Goal: Find specific page/section: Find specific page/section

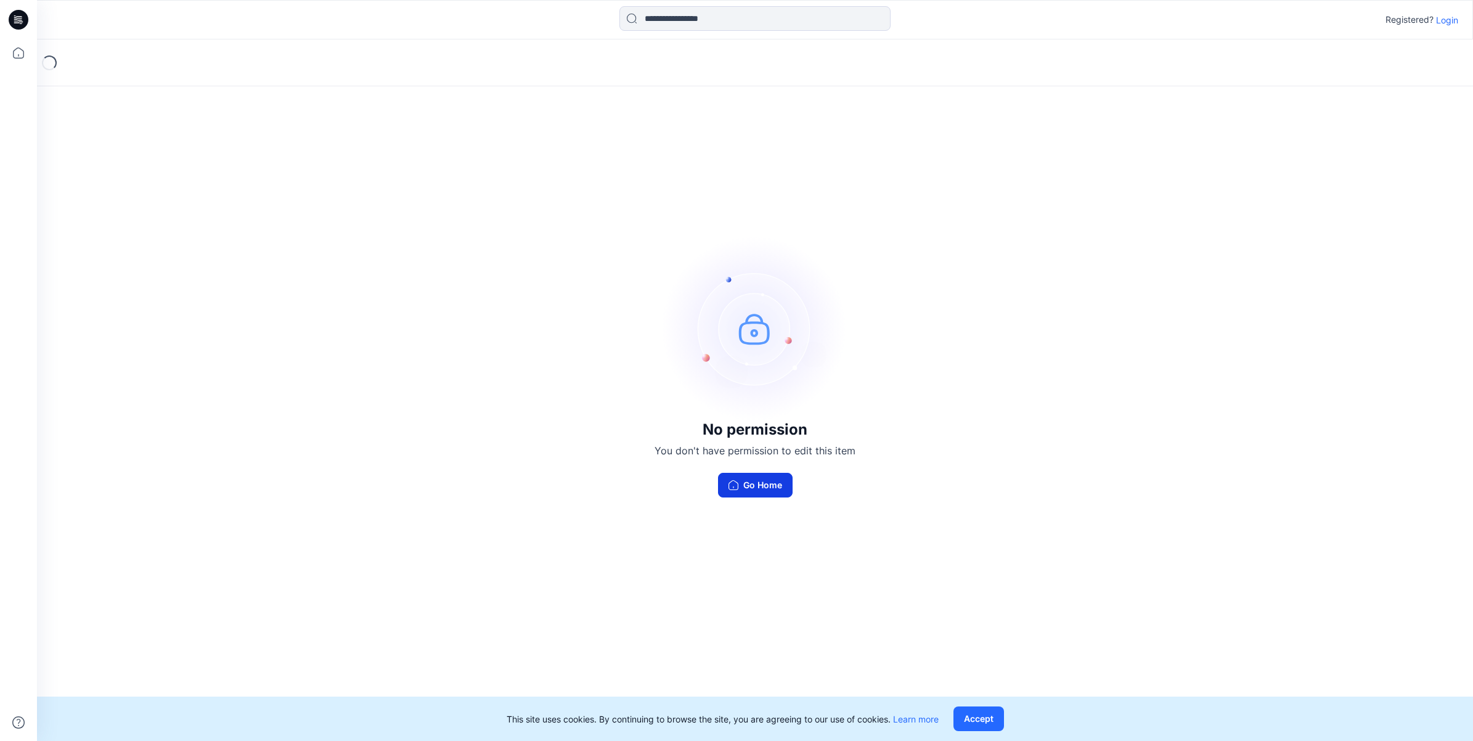
click at [779, 478] on button "Go Home" at bounding box center [755, 485] width 75 height 25
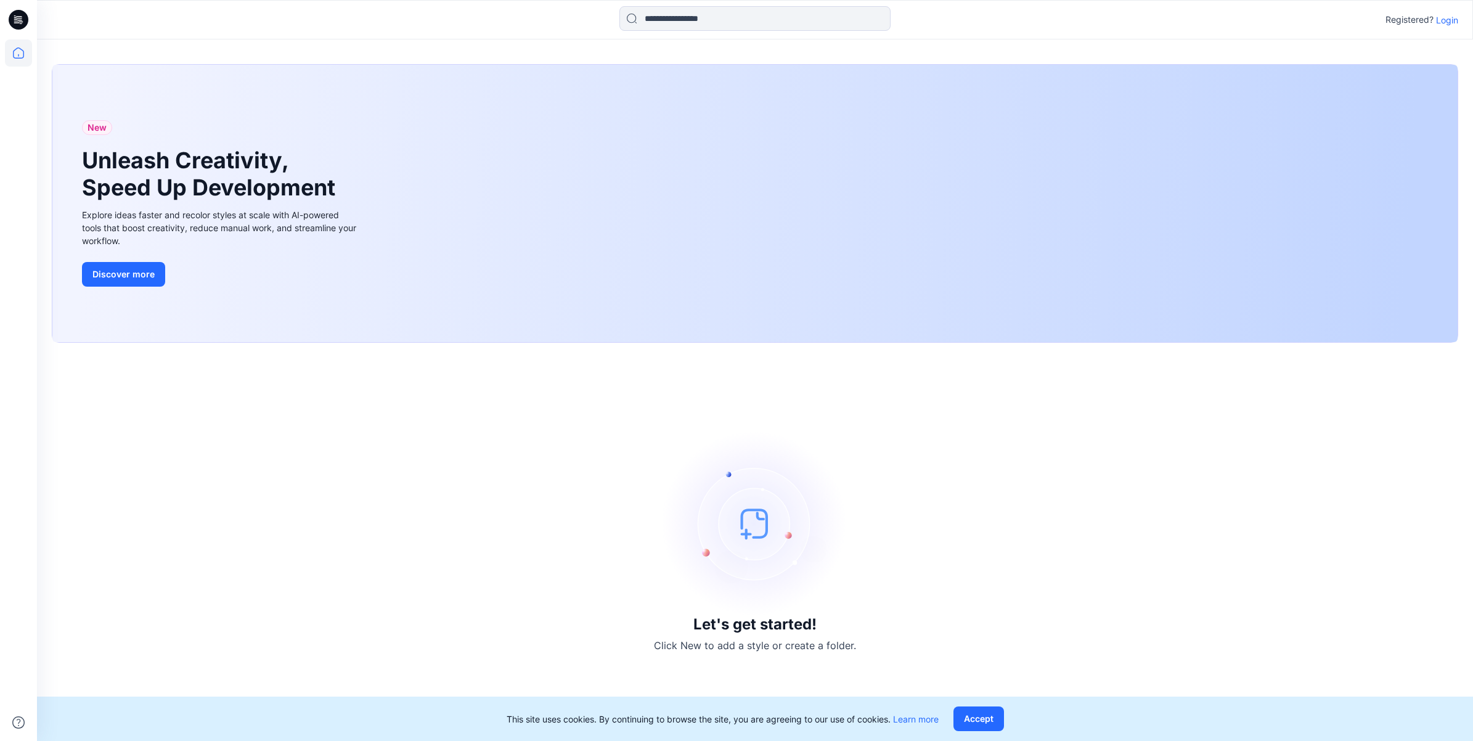
click at [524, 420] on div "Let's get started! Click New to add a style or create a folder." at bounding box center [755, 542] width 1407 height 369
click at [1443, 19] on p "Login" at bounding box center [1447, 20] width 22 height 13
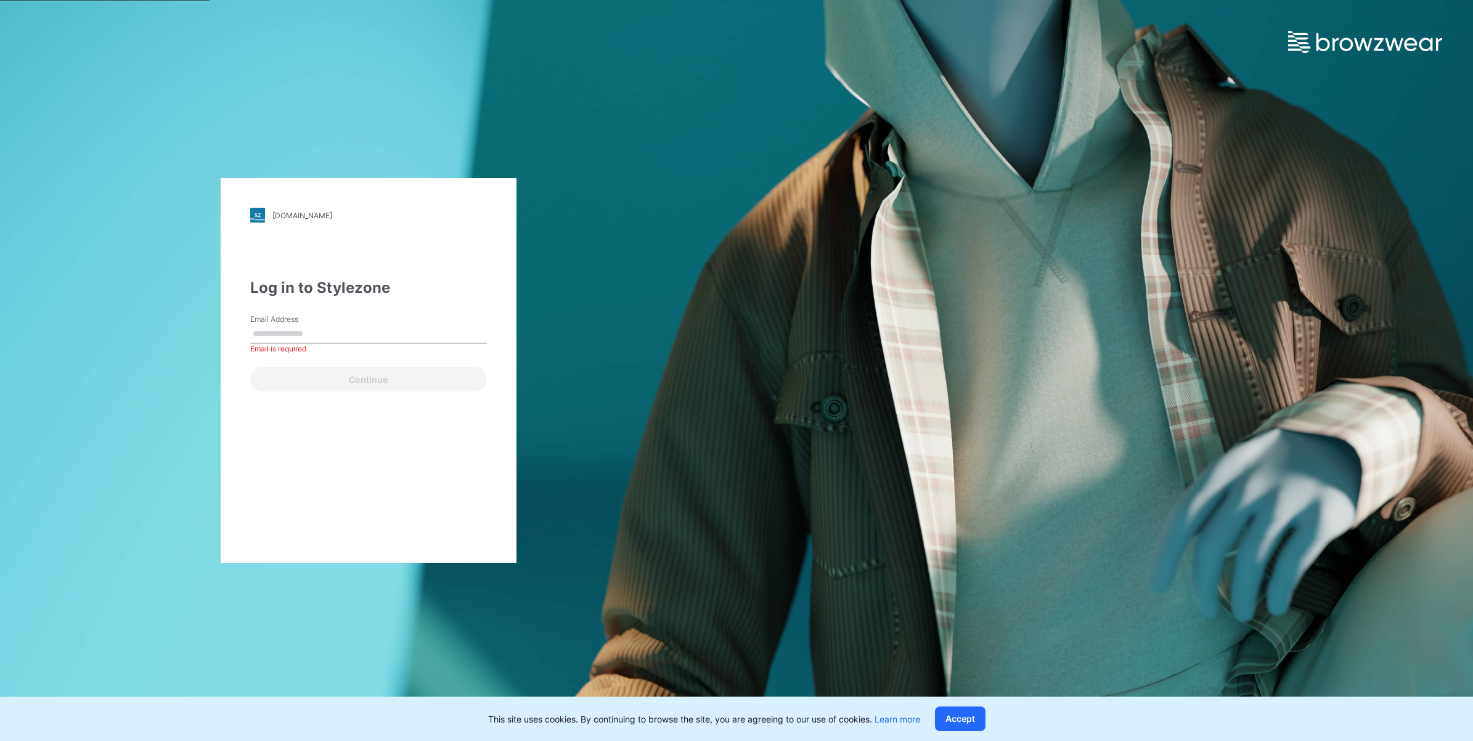
click at [401, 336] on input "Email Address" at bounding box center [368, 334] width 237 height 18
paste input "**********"
type input "**********"
click at [370, 387] on button "Continue" at bounding box center [368, 379] width 237 height 25
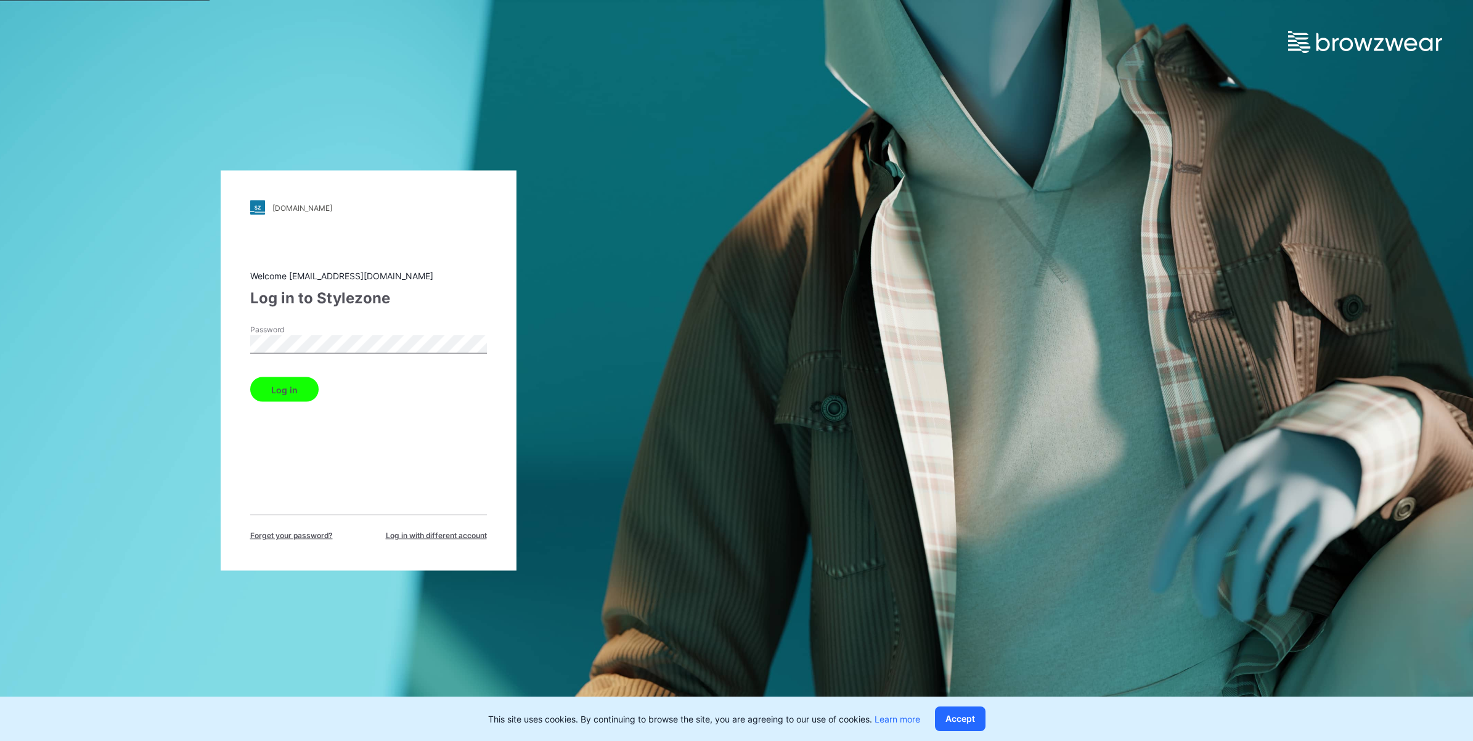
click at [287, 385] on button "Log in" at bounding box center [284, 389] width 68 height 25
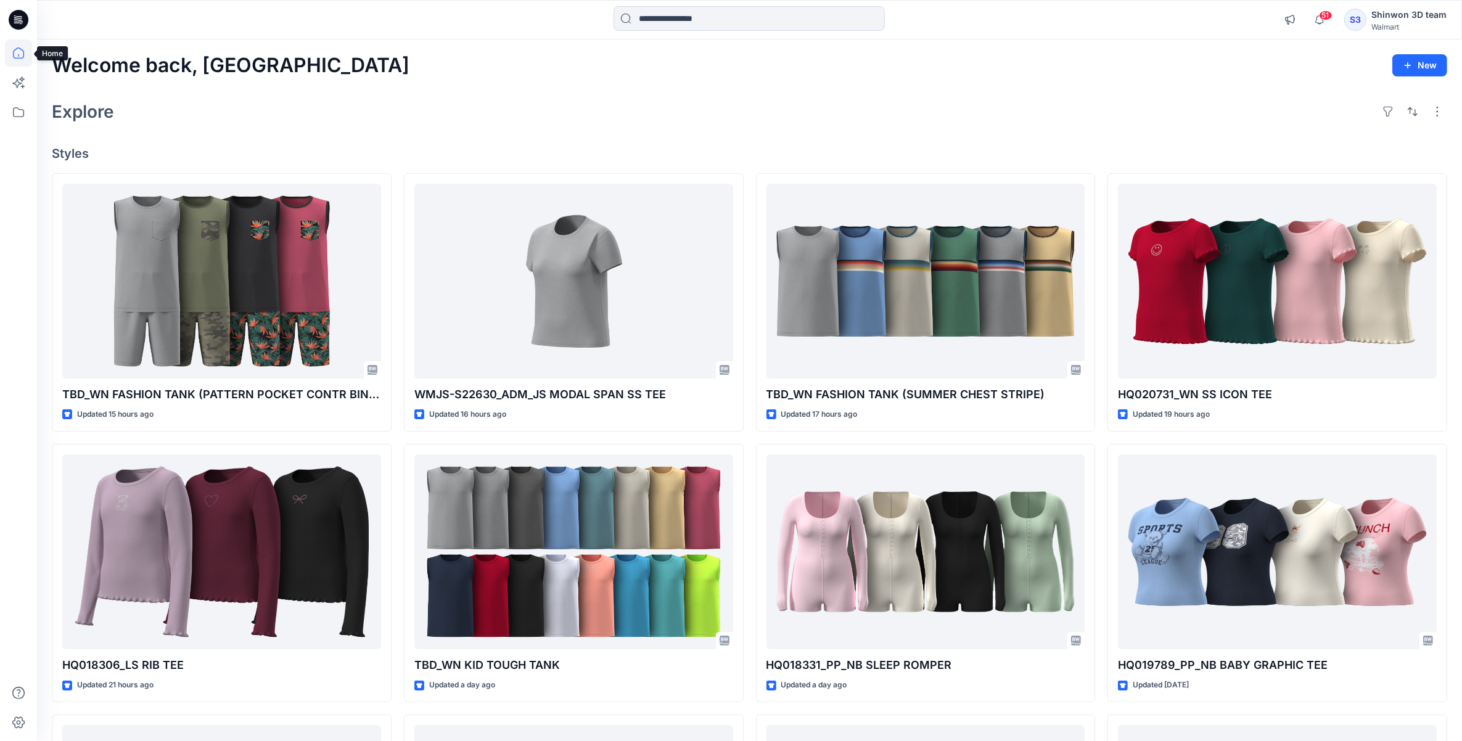
click at [8, 51] on icon at bounding box center [18, 52] width 27 height 27
click at [9, 116] on icon at bounding box center [18, 112] width 27 height 27
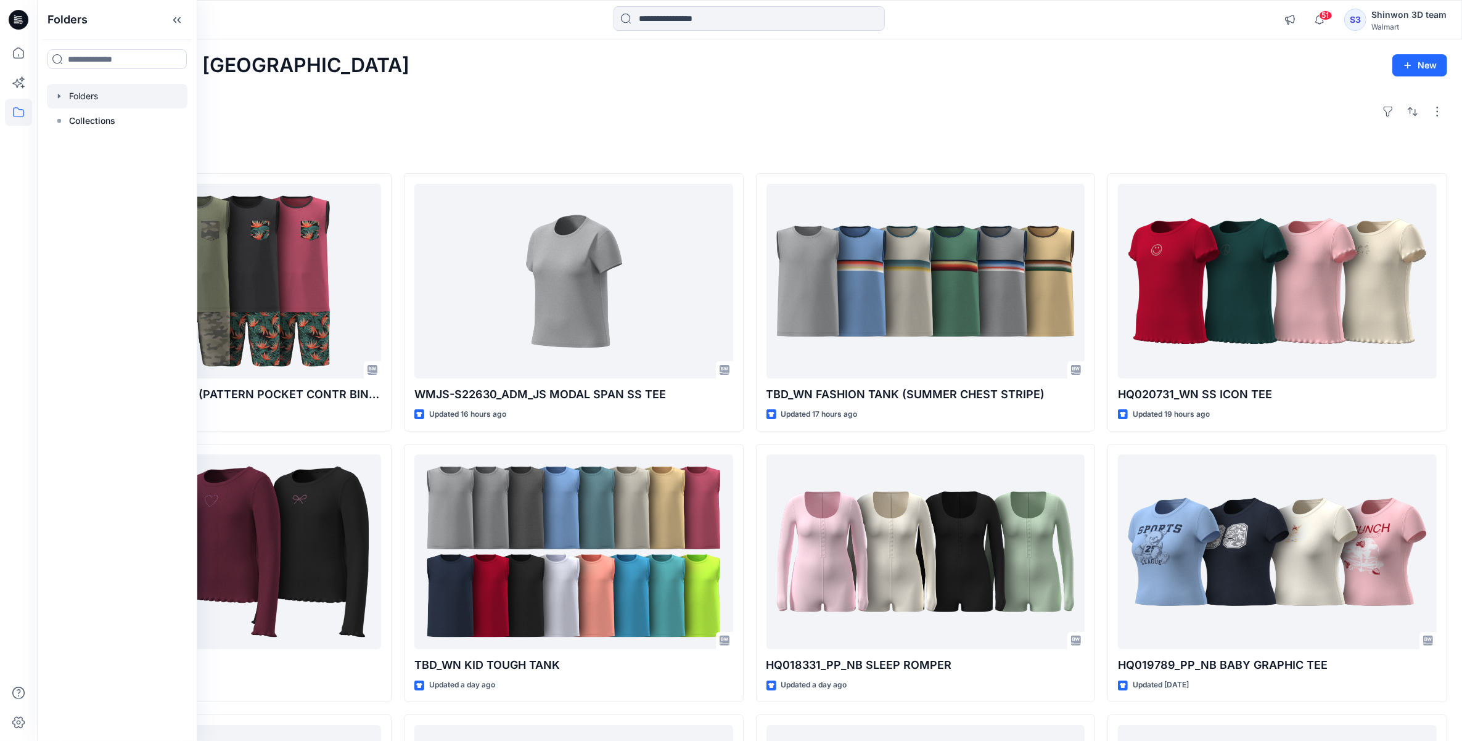
click at [94, 100] on div at bounding box center [117, 96] width 141 height 25
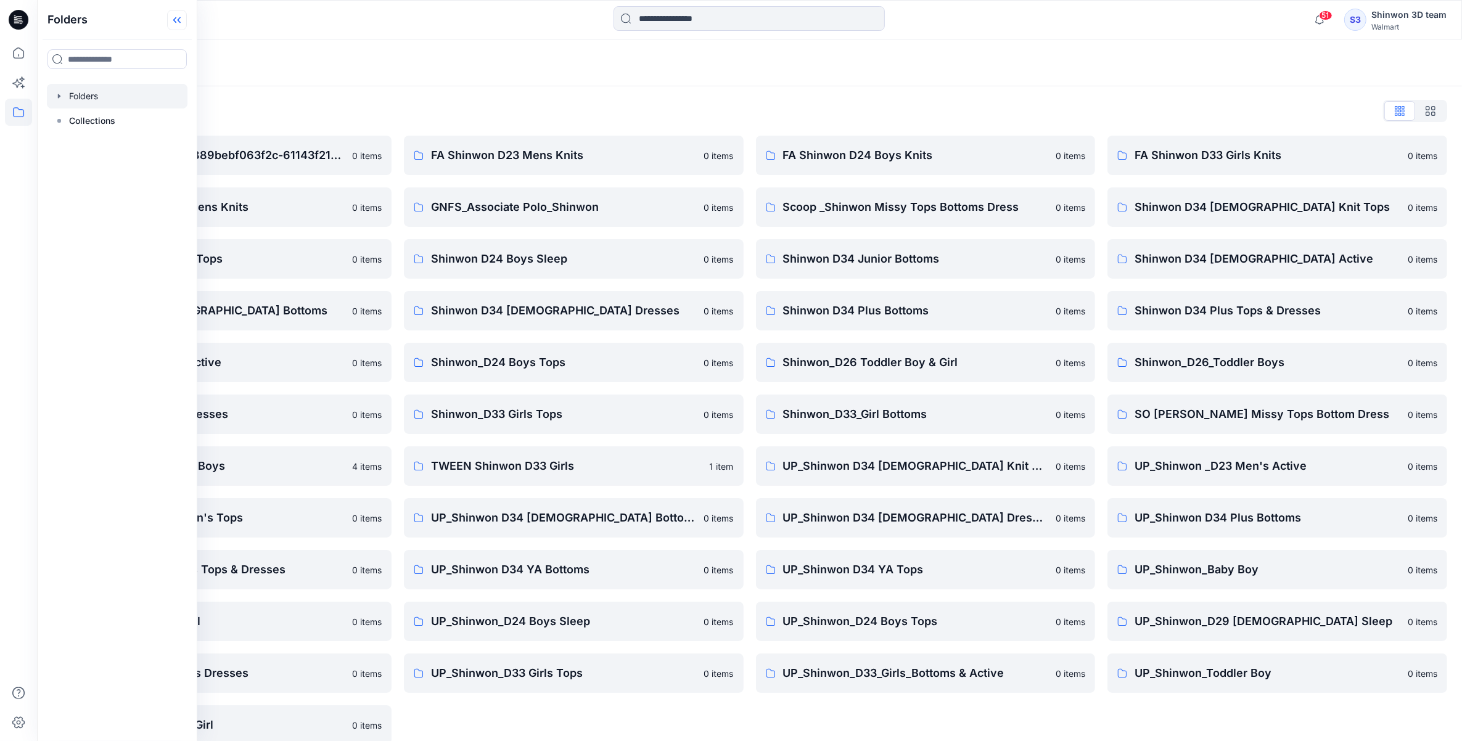
click at [182, 25] on icon at bounding box center [177, 20] width 20 height 20
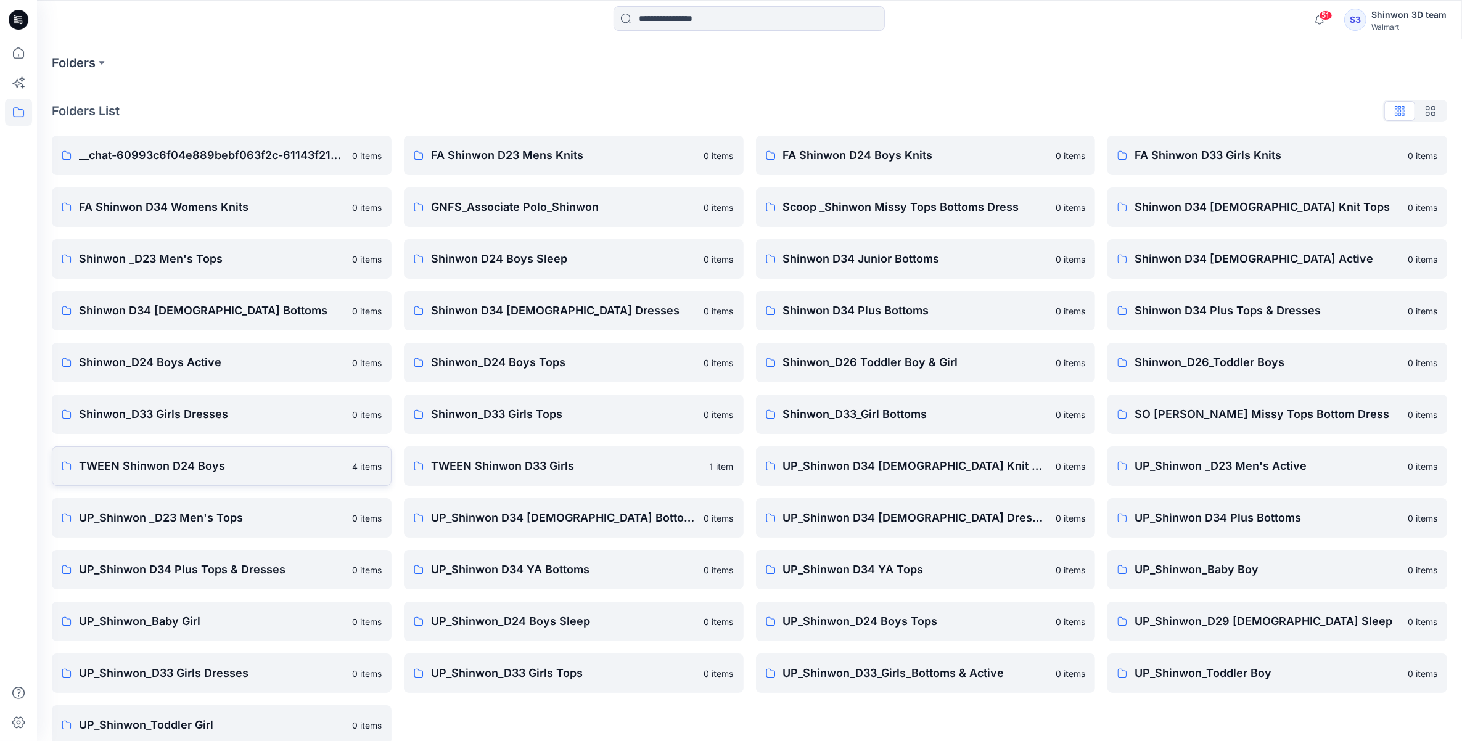
scroll to position [17, 0]
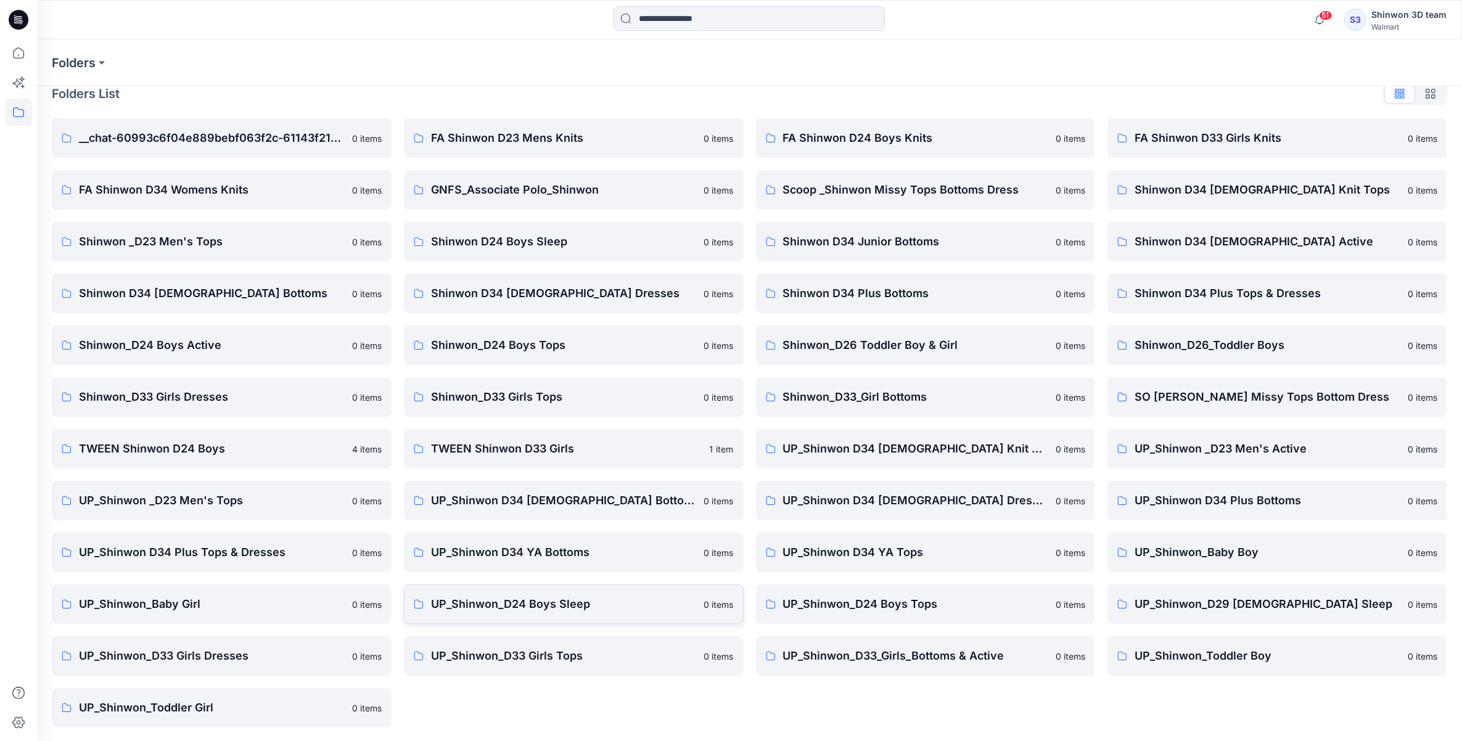
click at [525, 608] on p "UP_Shinwon_D24 Boys Sleep" at bounding box center [564, 604] width 266 height 17
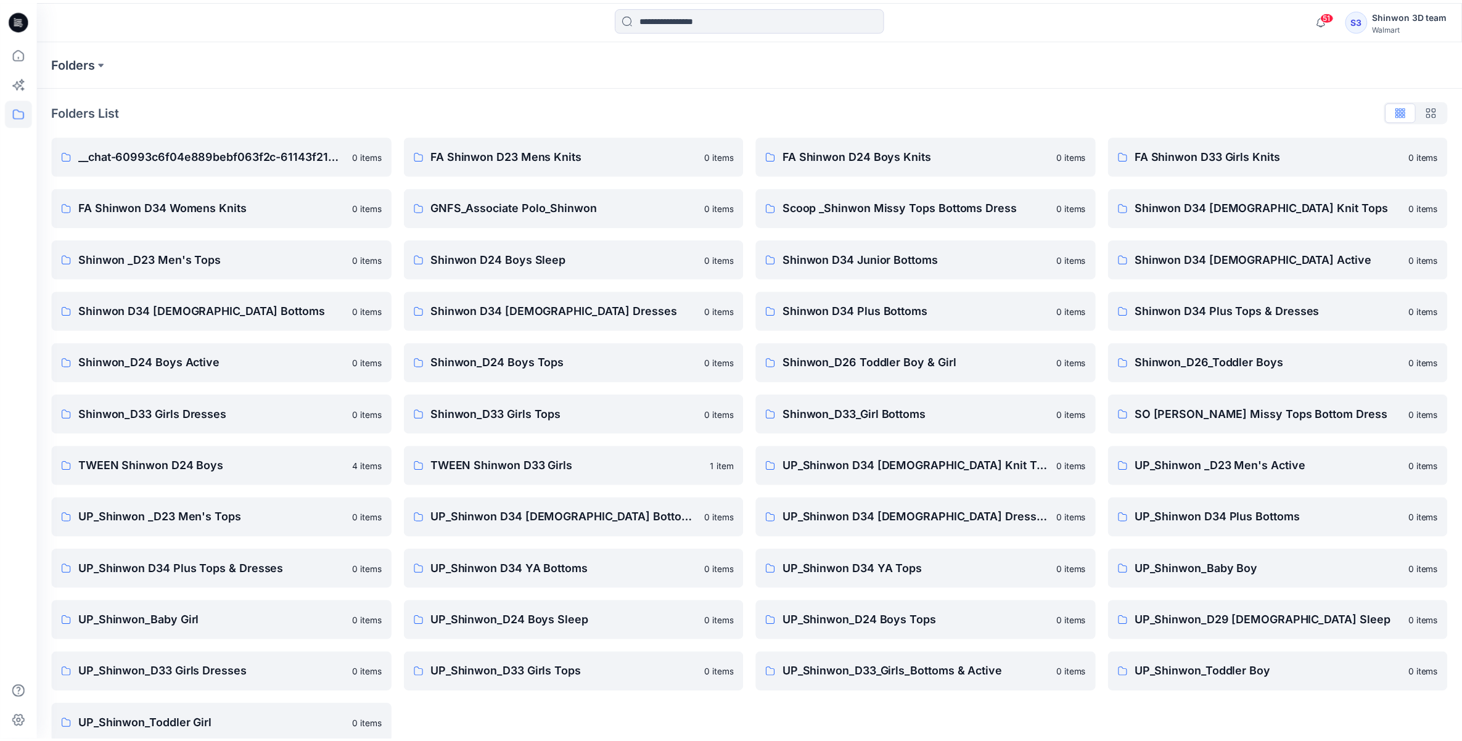
scroll to position [17, 0]
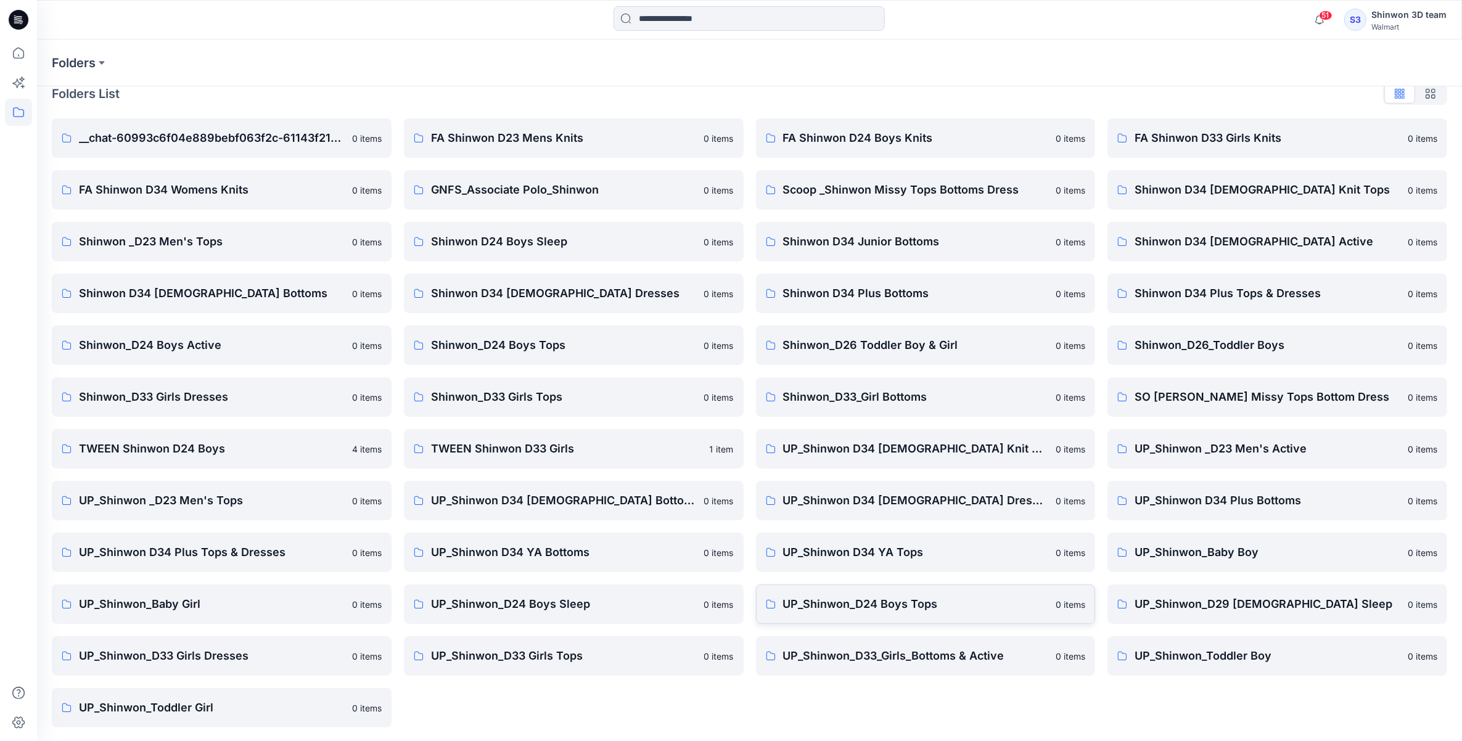
click at [938, 610] on p "UP_Shinwon_D24 Boys Tops" at bounding box center [916, 604] width 266 height 17
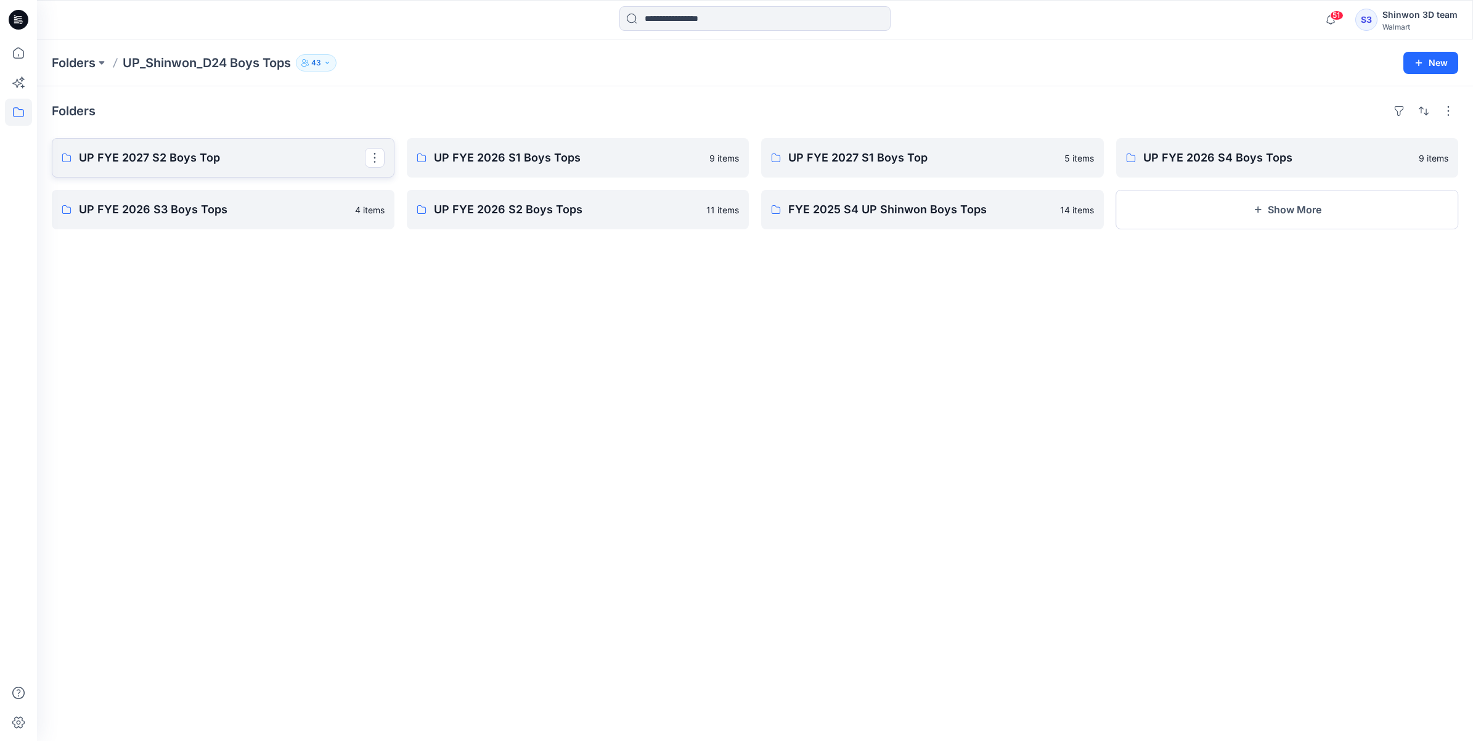
click at [177, 155] on p "UP FYE 2027 S2 Boys Top" at bounding box center [222, 157] width 286 height 17
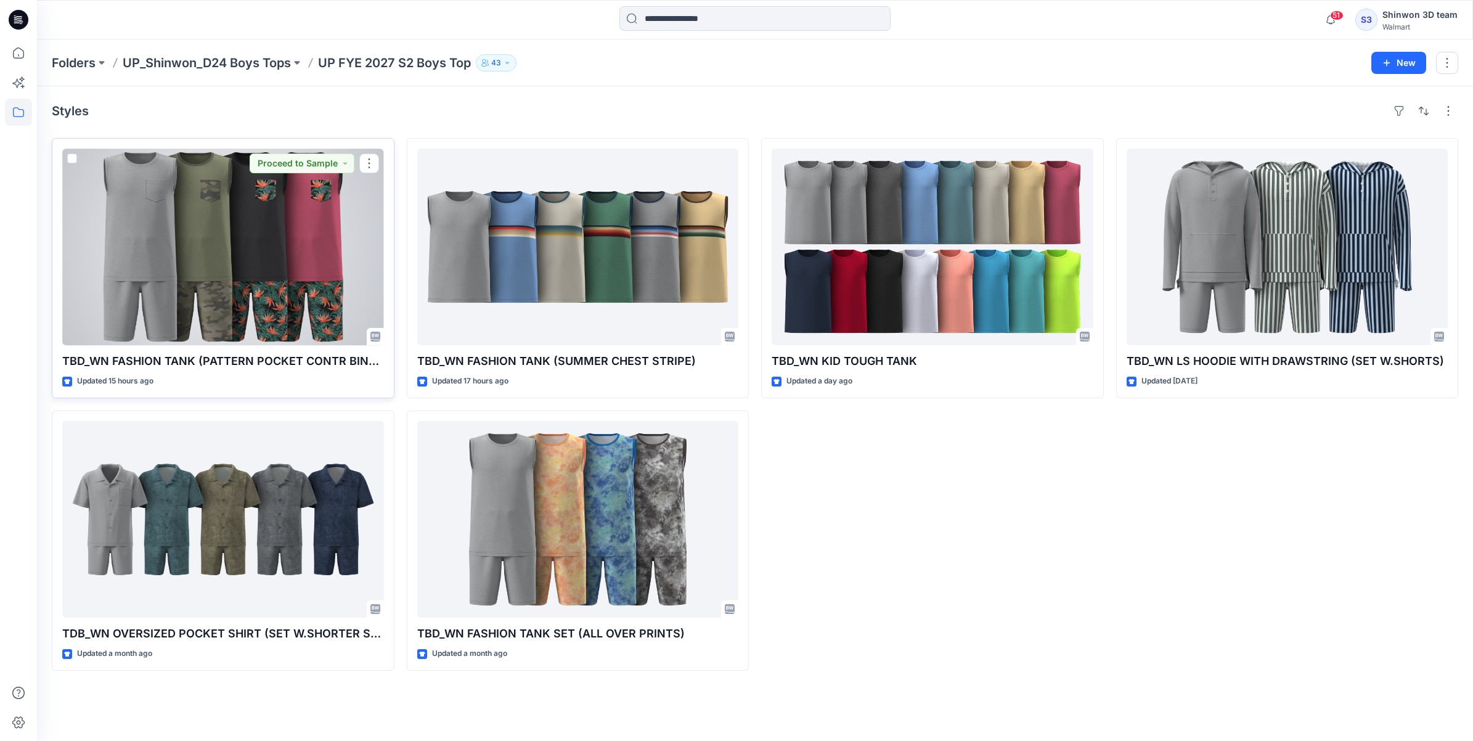
click at [155, 260] on div at bounding box center [223, 247] width 322 height 197
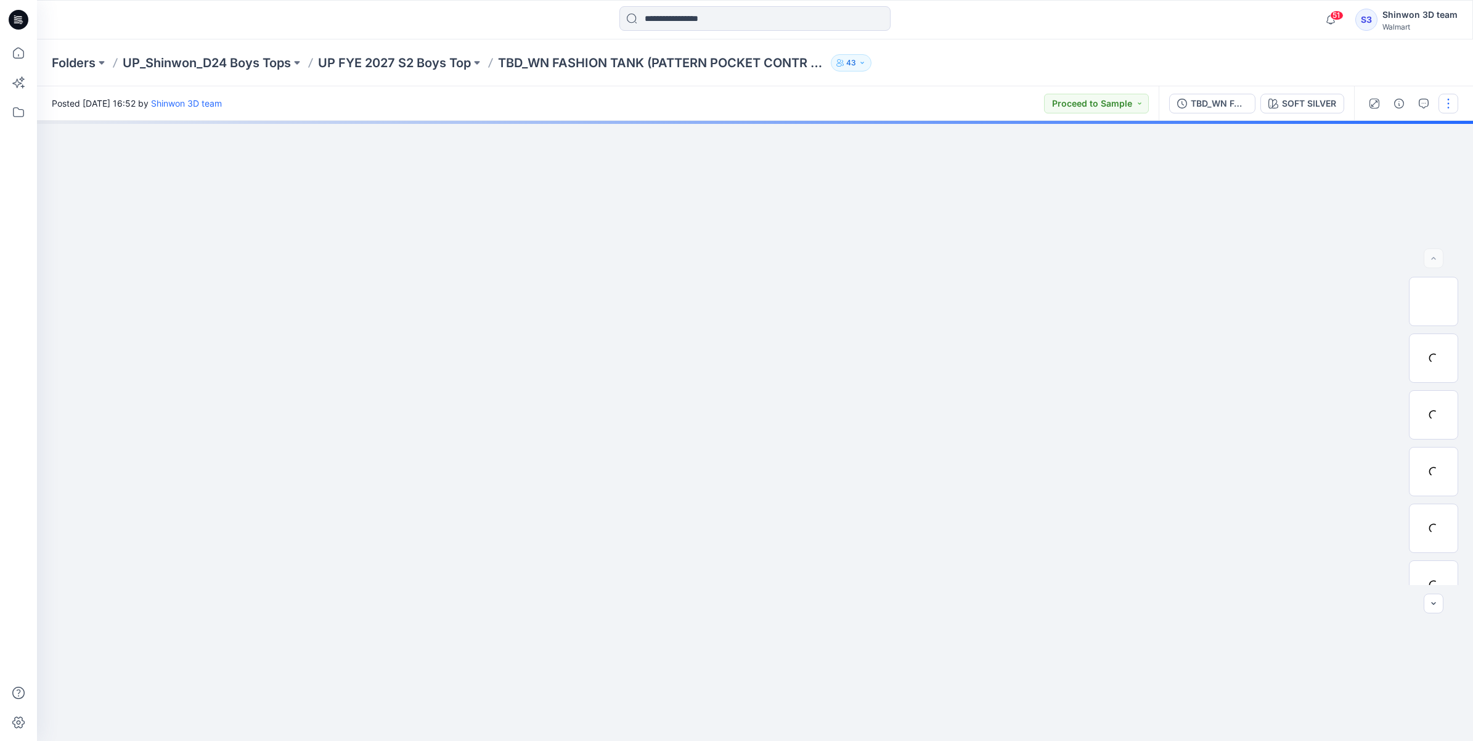
click at [1456, 102] on button "button" at bounding box center [1449, 104] width 20 height 20
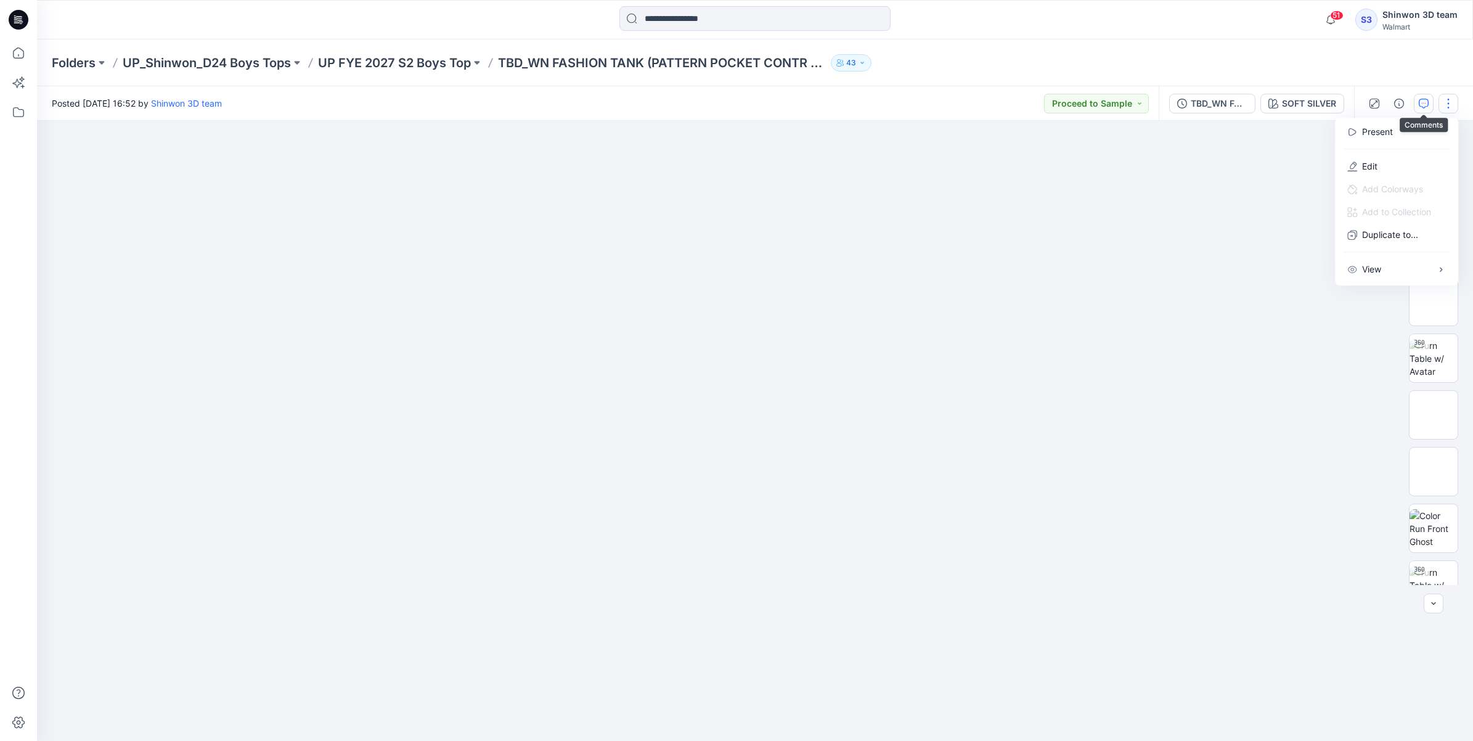
click at [1426, 100] on icon "button" at bounding box center [1424, 104] width 10 height 10
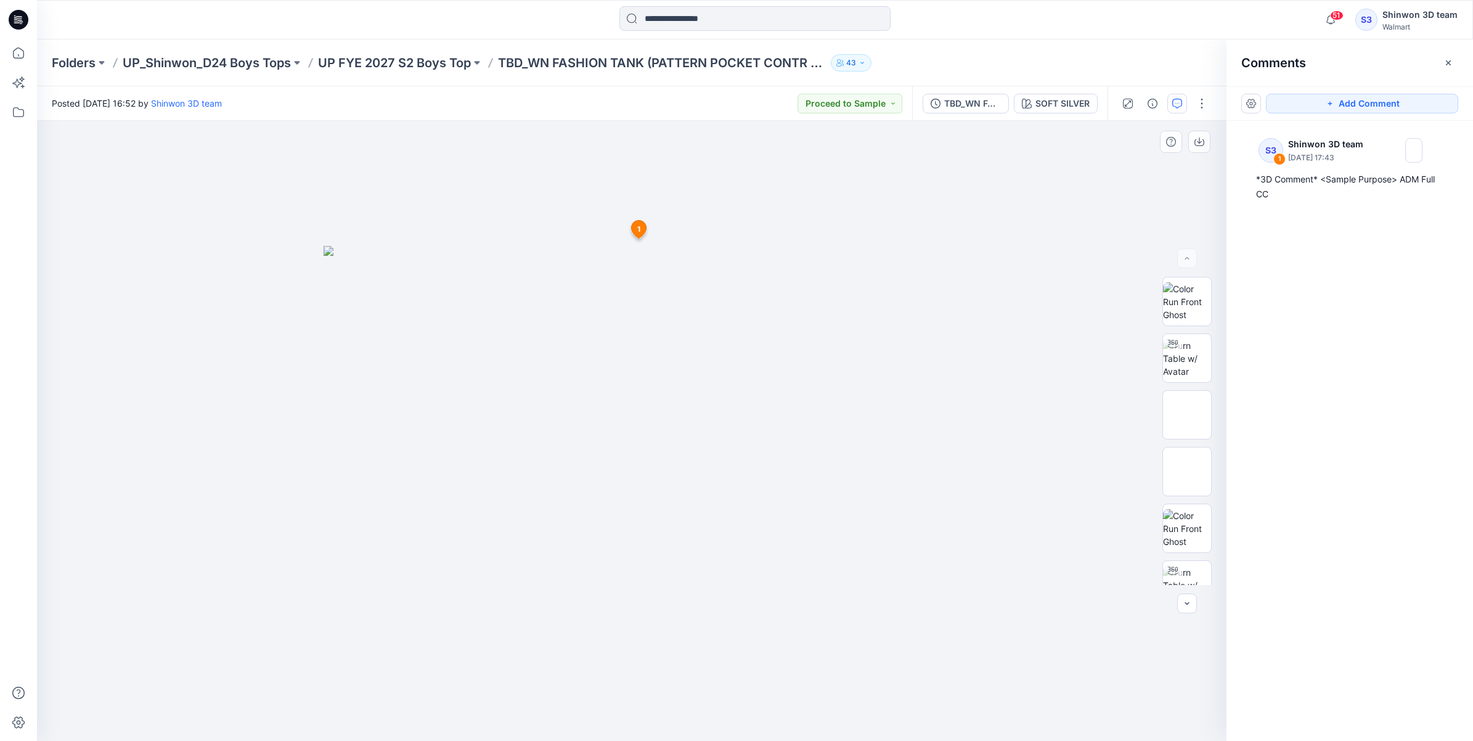
click at [636, 231] on icon at bounding box center [639, 229] width 15 height 18
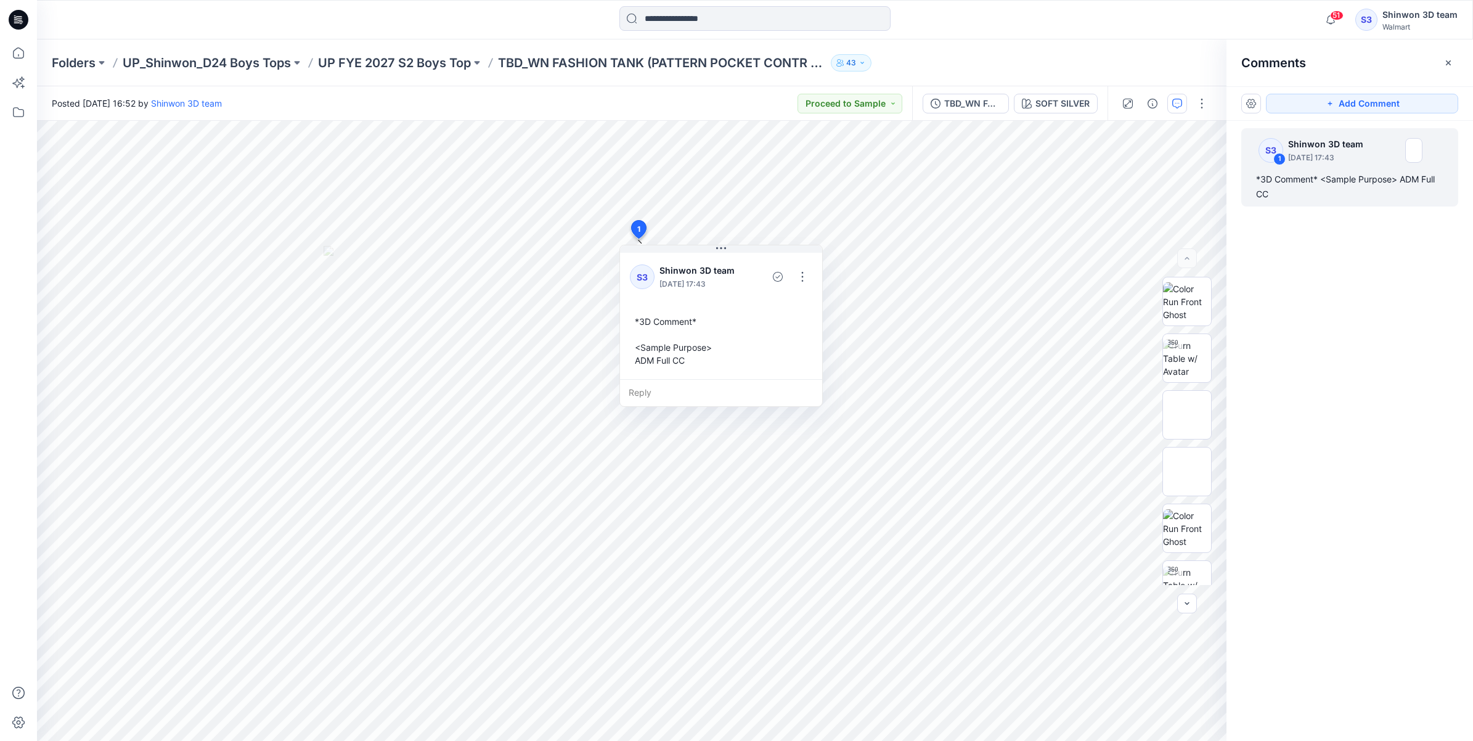
click at [1335, 284] on div "S3 1 Shinwon 3D team [DATE] 17:43 *3D Comment* <Sample Purpose> ADM Full CC" at bounding box center [1350, 408] width 247 height 575
click at [448, 60] on p "UP FYE 2027 S2 Boys Top" at bounding box center [394, 62] width 153 height 17
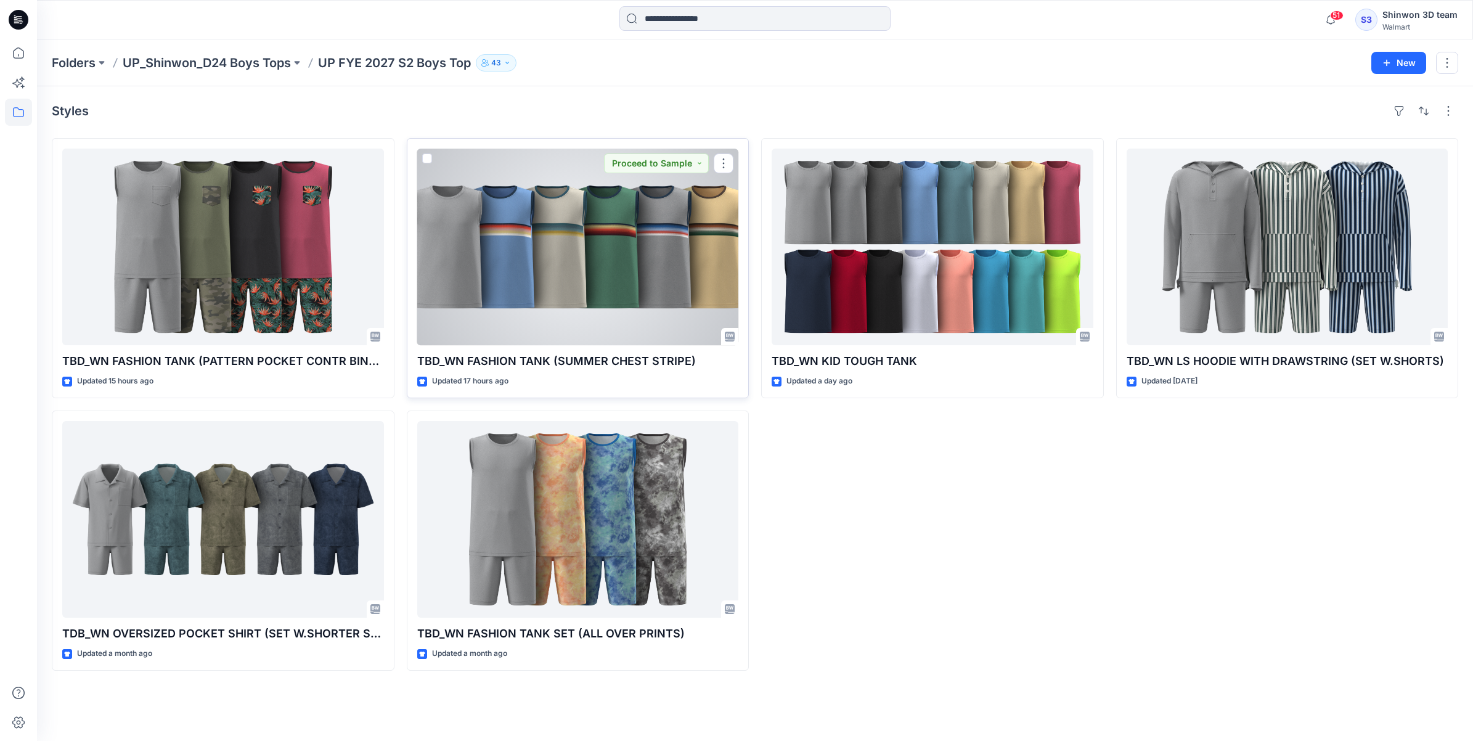
click at [596, 247] on div at bounding box center [578, 247] width 322 height 197
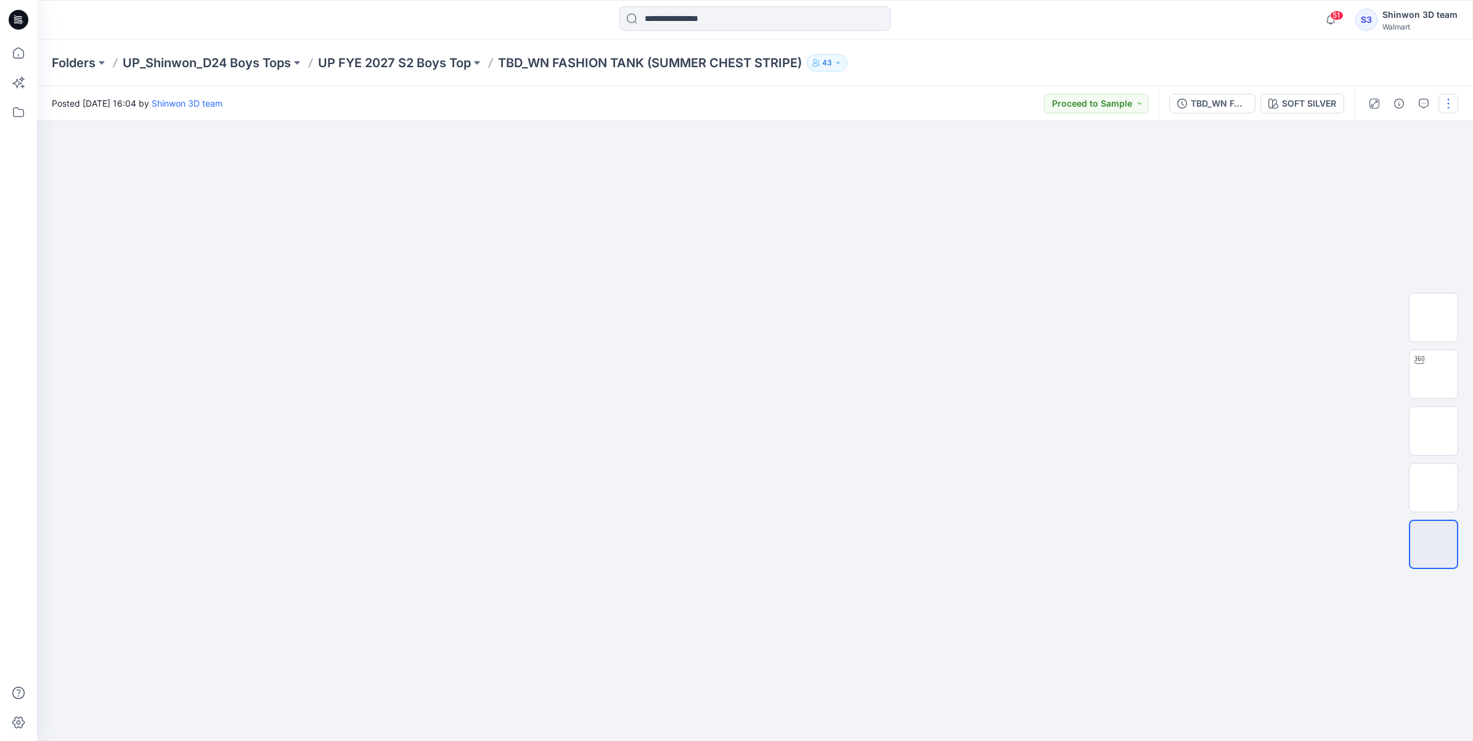
click at [1447, 107] on button "button" at bounding box center [1449, 104] width 20 height 20
click at [1425, 105] on icon "button" at bounding box center [1424, 104] width 10 height 10
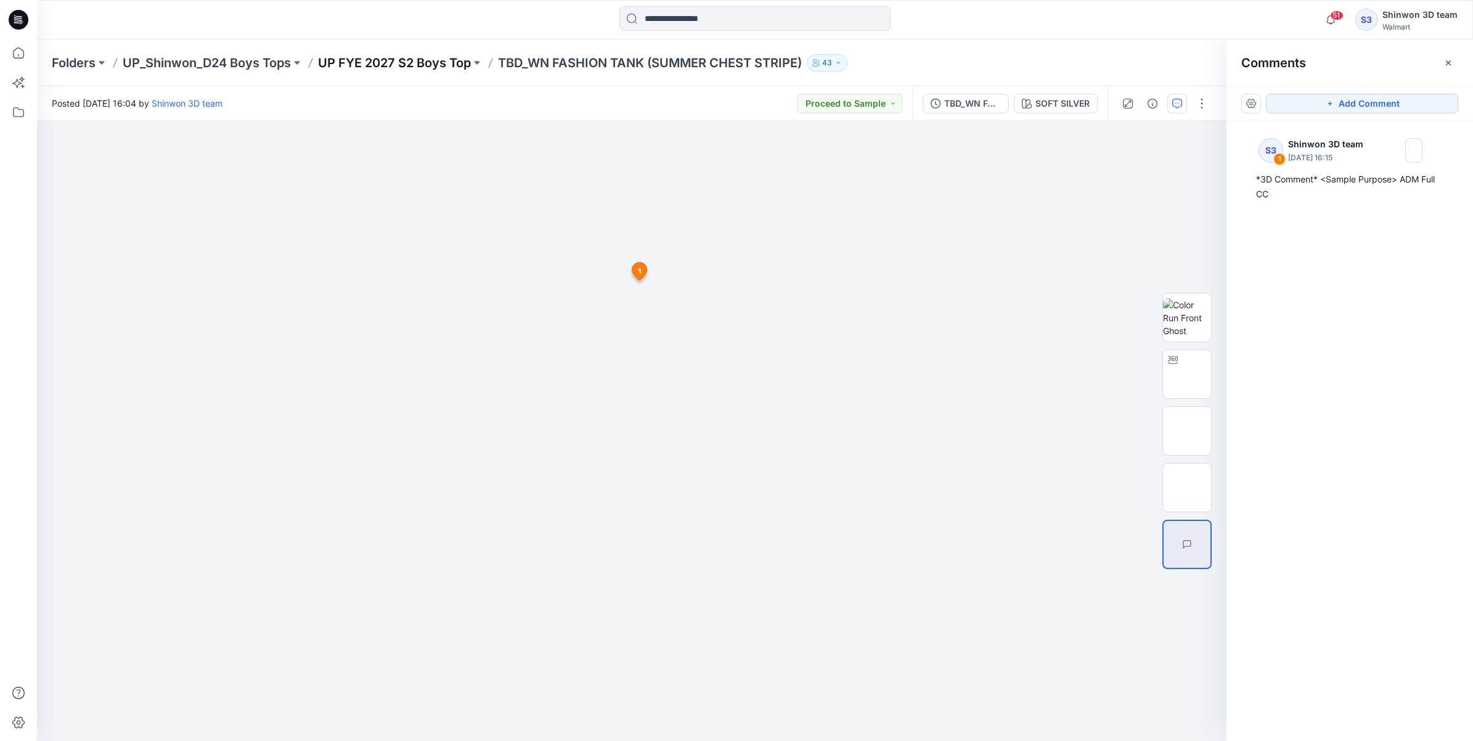
click at [433, 67] on p "UP FYE 2027 S2 Boys Top" at bounding box center [394, 62] width 153 height 17
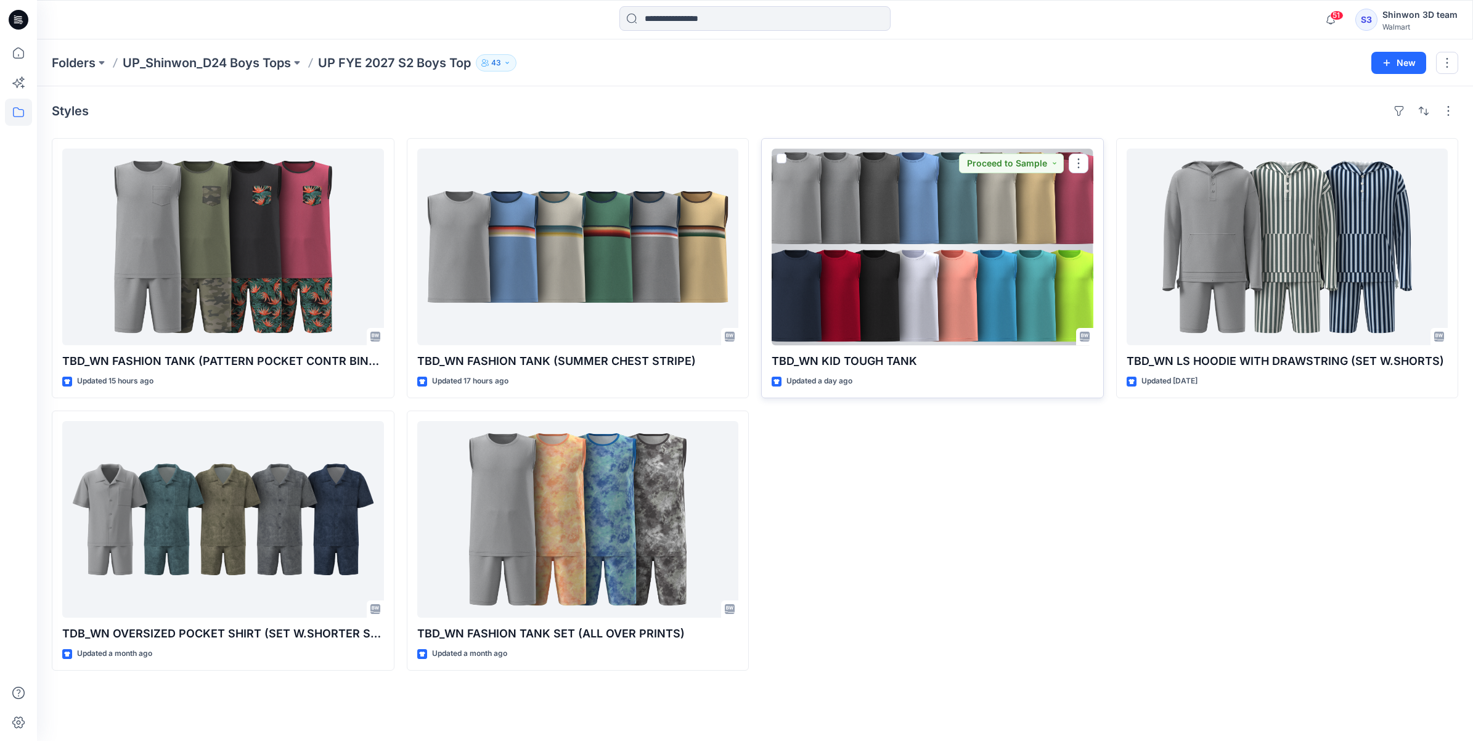
click at [925, 306] on div at bounding box center [933, 247] width 322 height 197
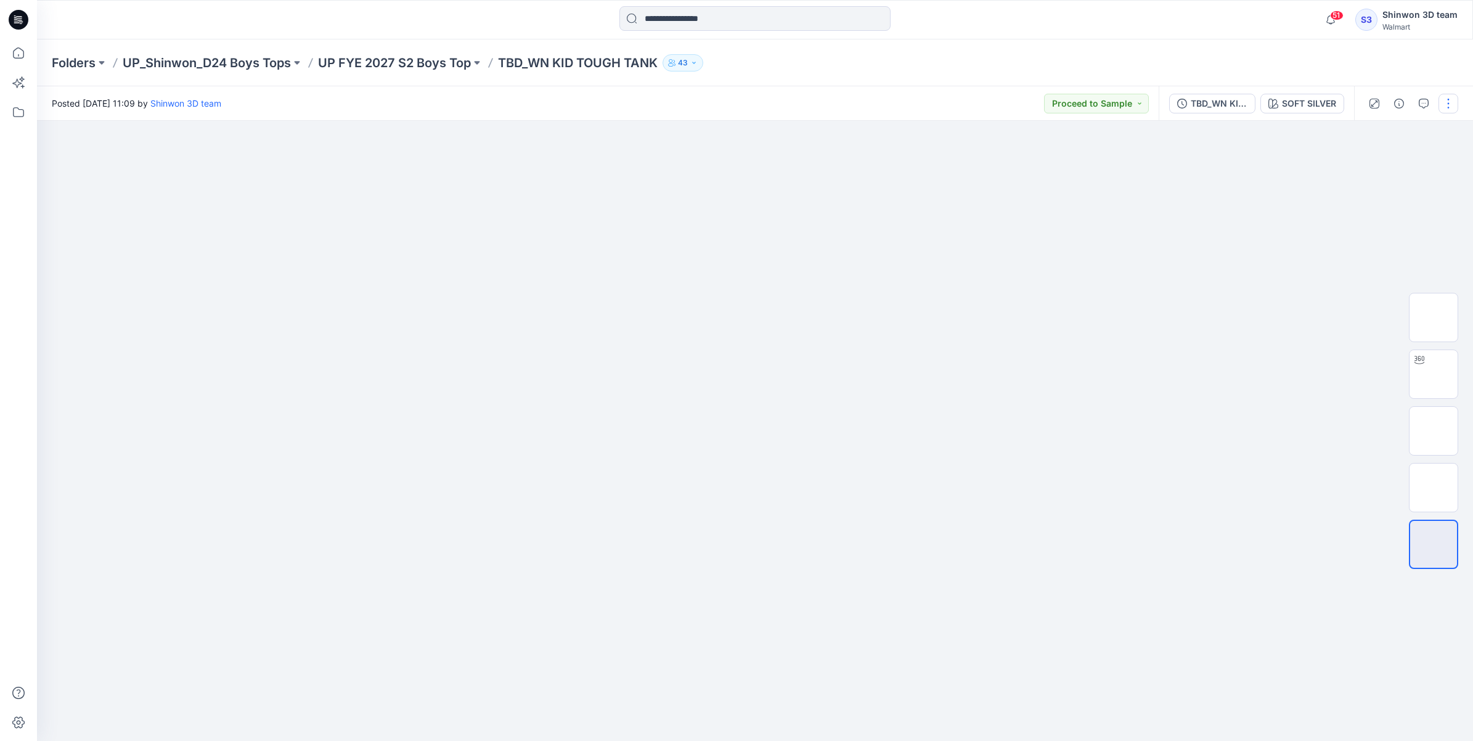
click at [1443, 100] on button "button" at bounding box center [1449, 104] width 20 height 20
click at [1428, 102] on icon "button" at bounding box center [1424, 104] width 10 height 10
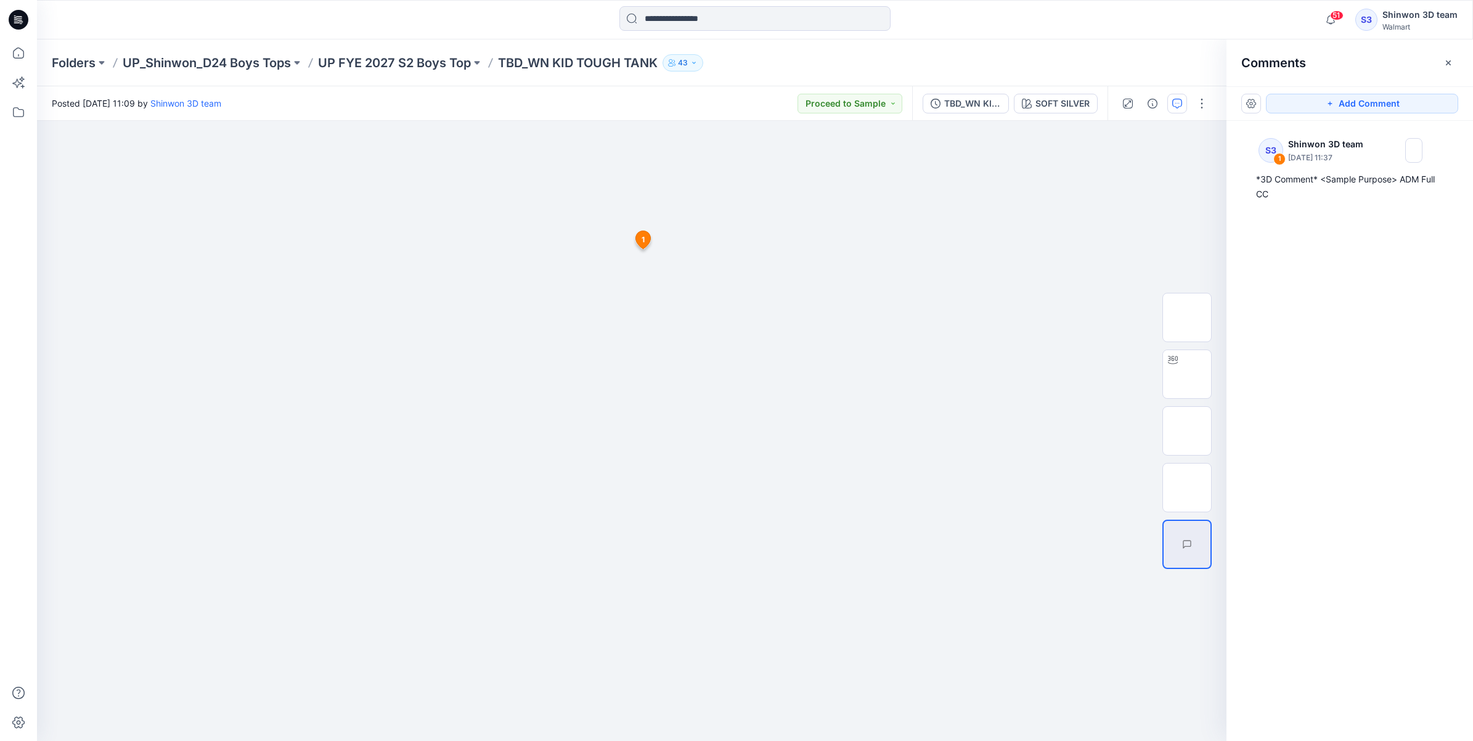
click at [574, 59] on p "TBD_WN KID TOUGH TANK" at bounding box center [578, 62] width 160 height 17
click at [559, 62] on p "TBD_WN KID TOUGH TANK" at bounding box center [578, 62] width 160 height 17
click at [423, 65] on p "UP FYE 2027 S2 Boys Top" at bounding box center [394, 62] width 153 height 17
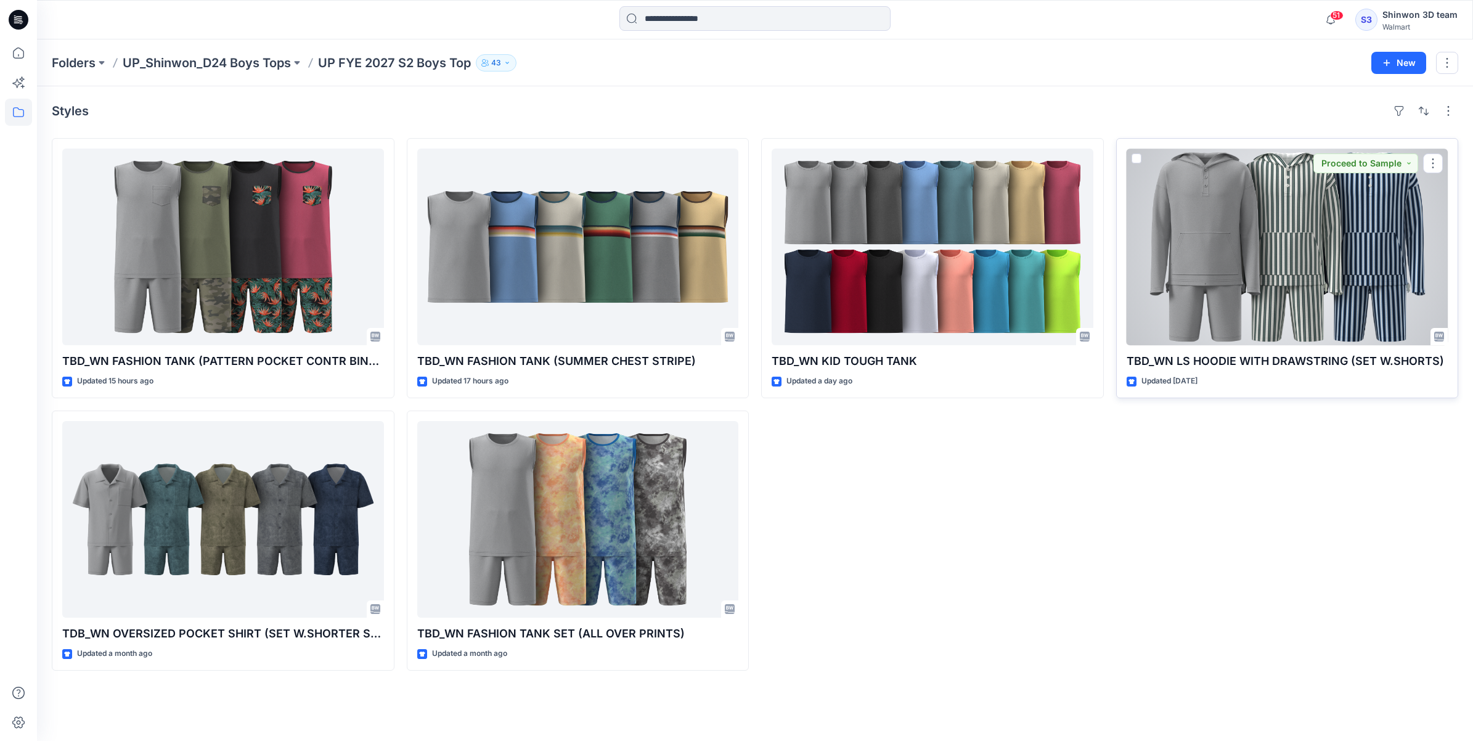
click at [1330, 295] on div at bounding box center [1288, 247] width 322 height 197
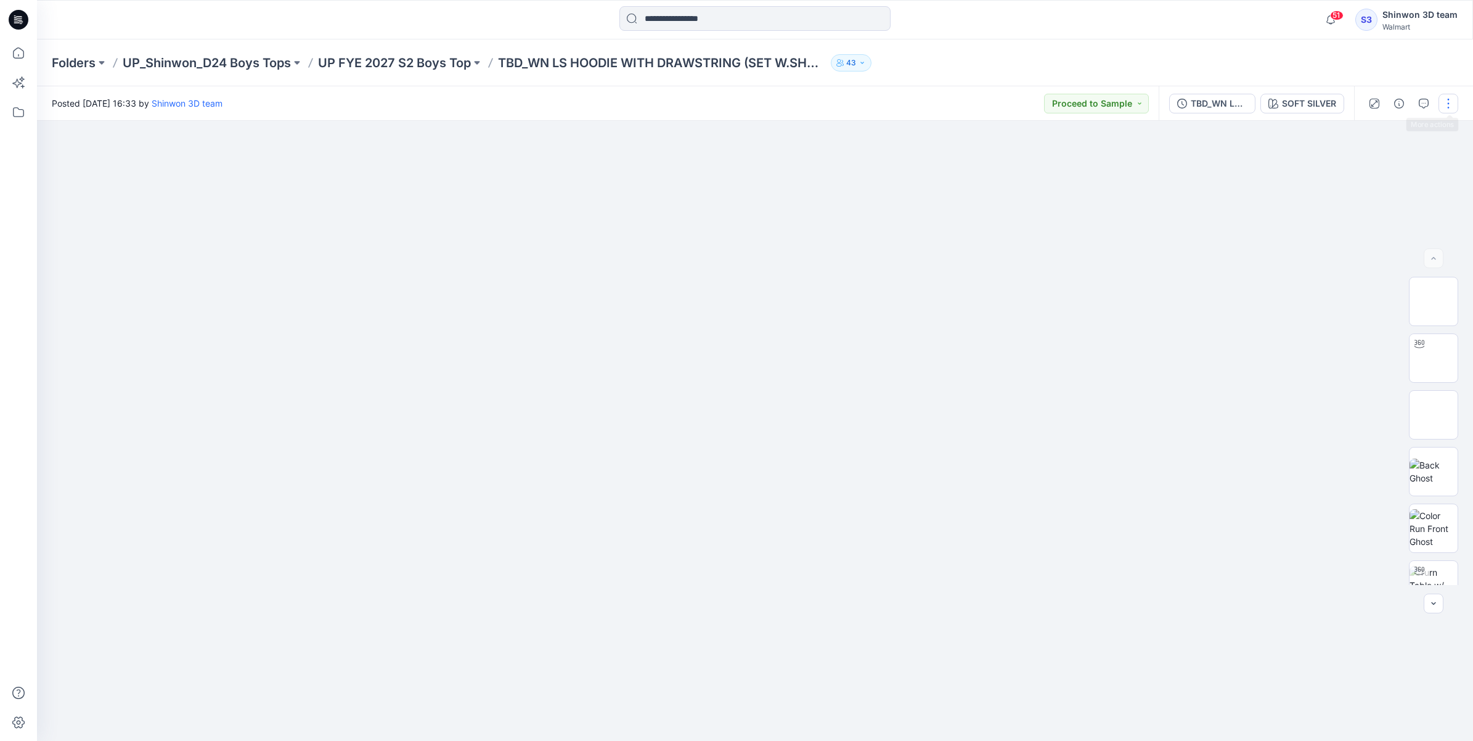
click at [1449, 99] on button "button" at bounding box center [1449, 104] width 20 height 20
click at [1099, 203] on div at bounding box center [755, 431] width 1436 height 620
click at [173, 59] on p "UP_Shinwon_D24 Boys Tops" at bounding box center [207, 62] width 168 height 17
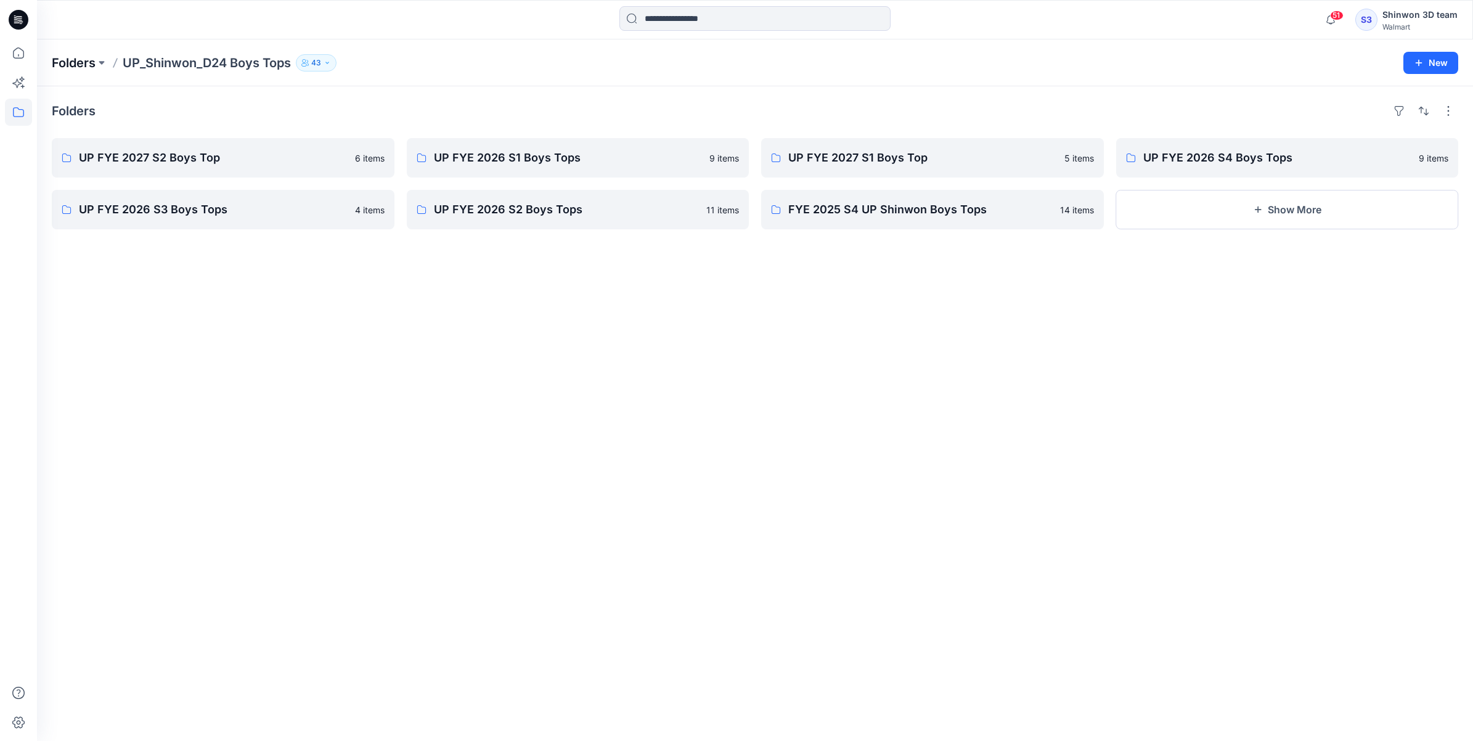
click at [80, 63] on p "Folders" at bounding box center [74, 62] width 44 height 17
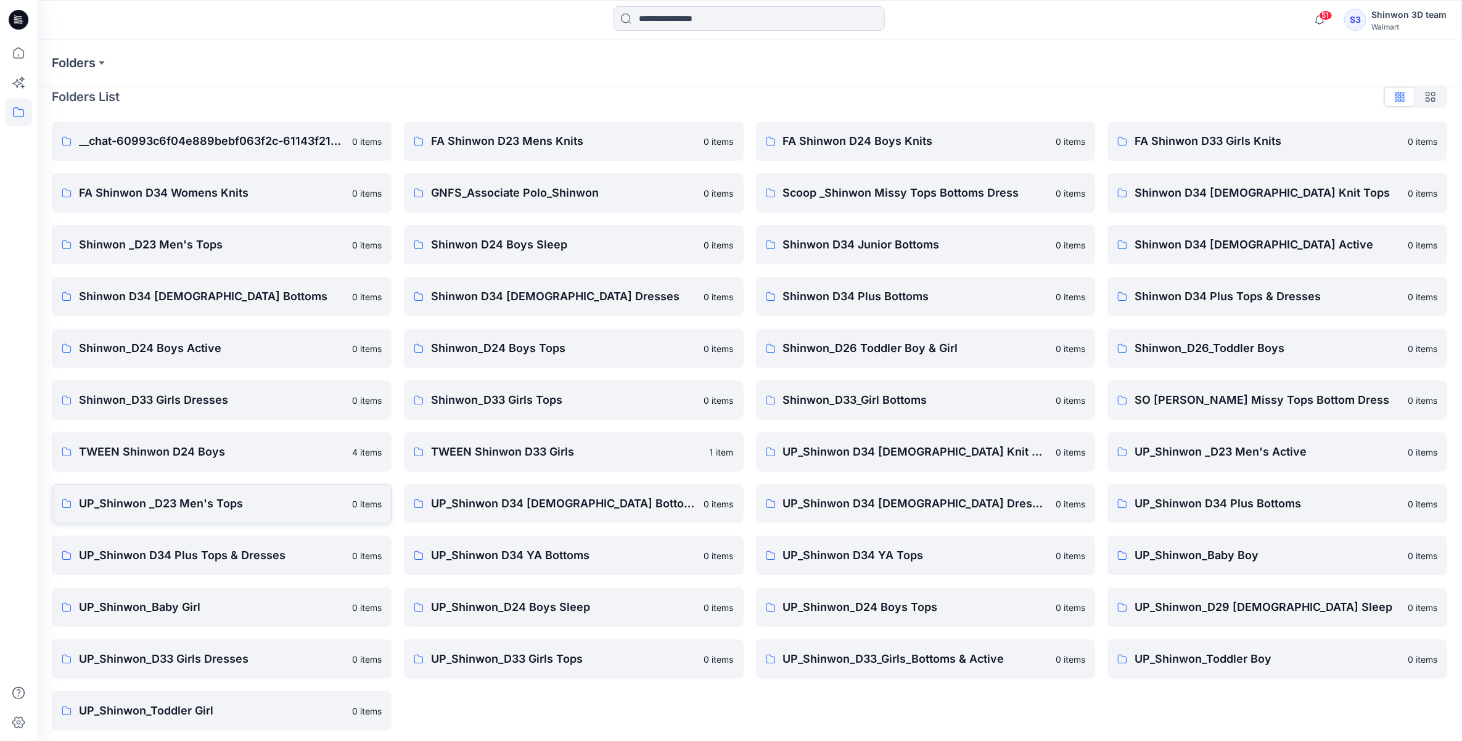
scroll to position [17, 0]
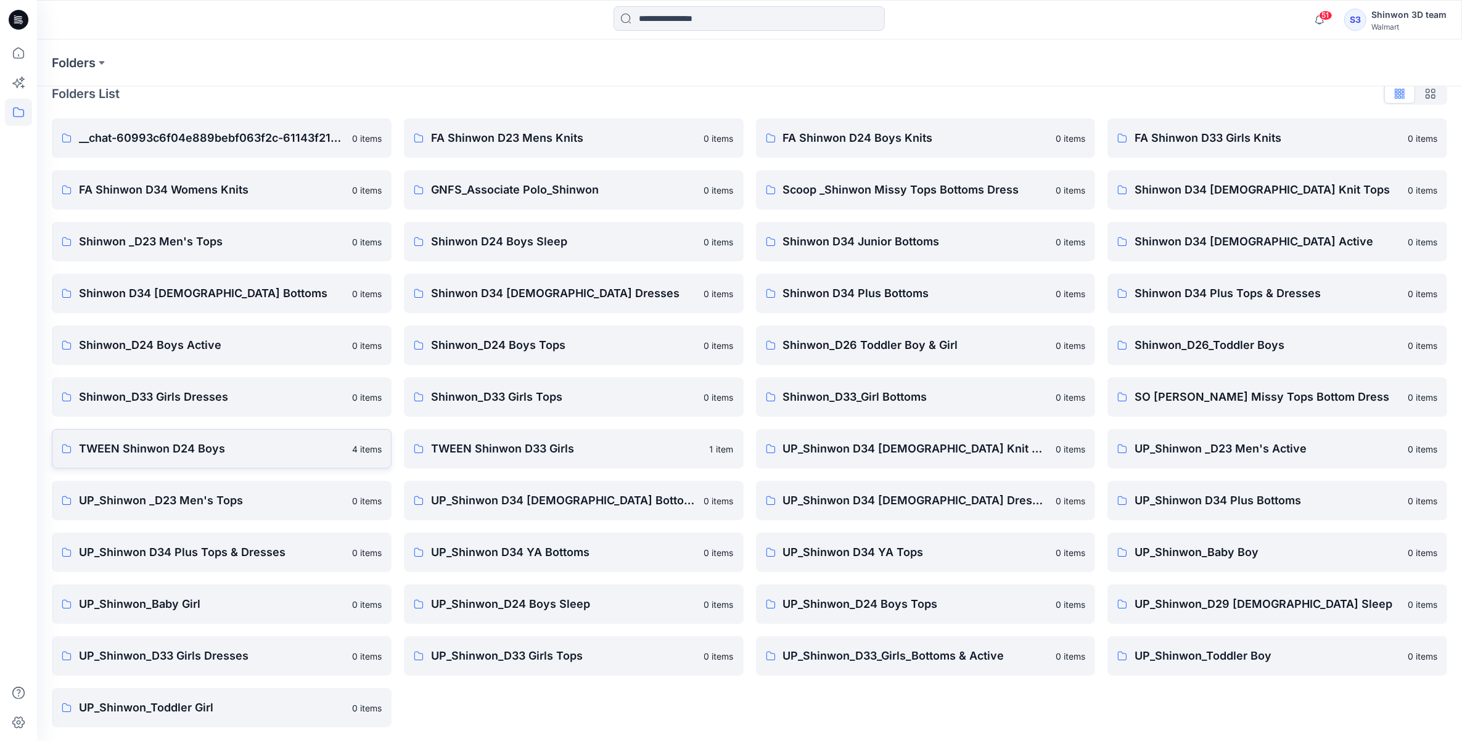
click at [193, 442] on p "TWEEN Shinwon D24 Boys" at bounding box center [212, 448] width 266 height 17
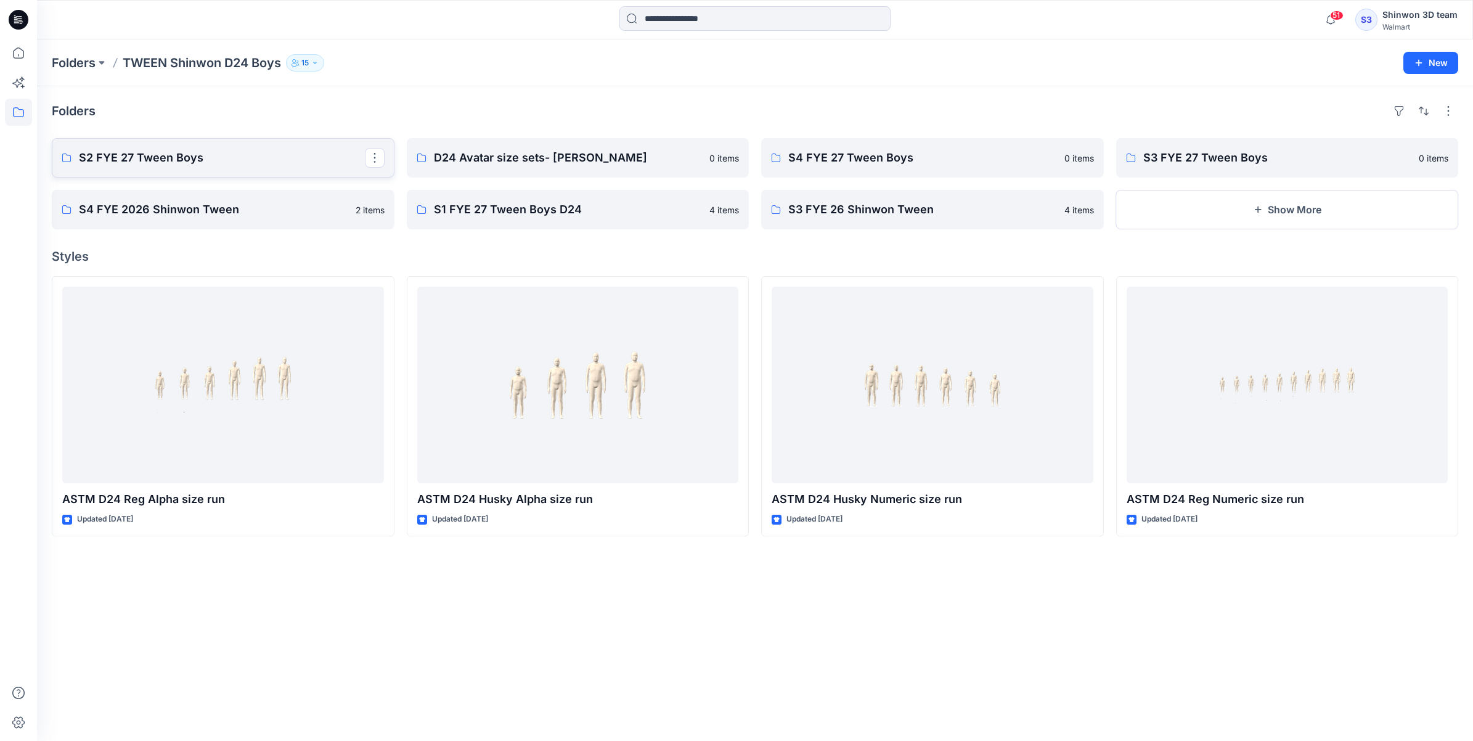
click at [285, 168] on link "S2 FYE 27 Tween Boys" at bounding box center [223, 157] width 343 height 39
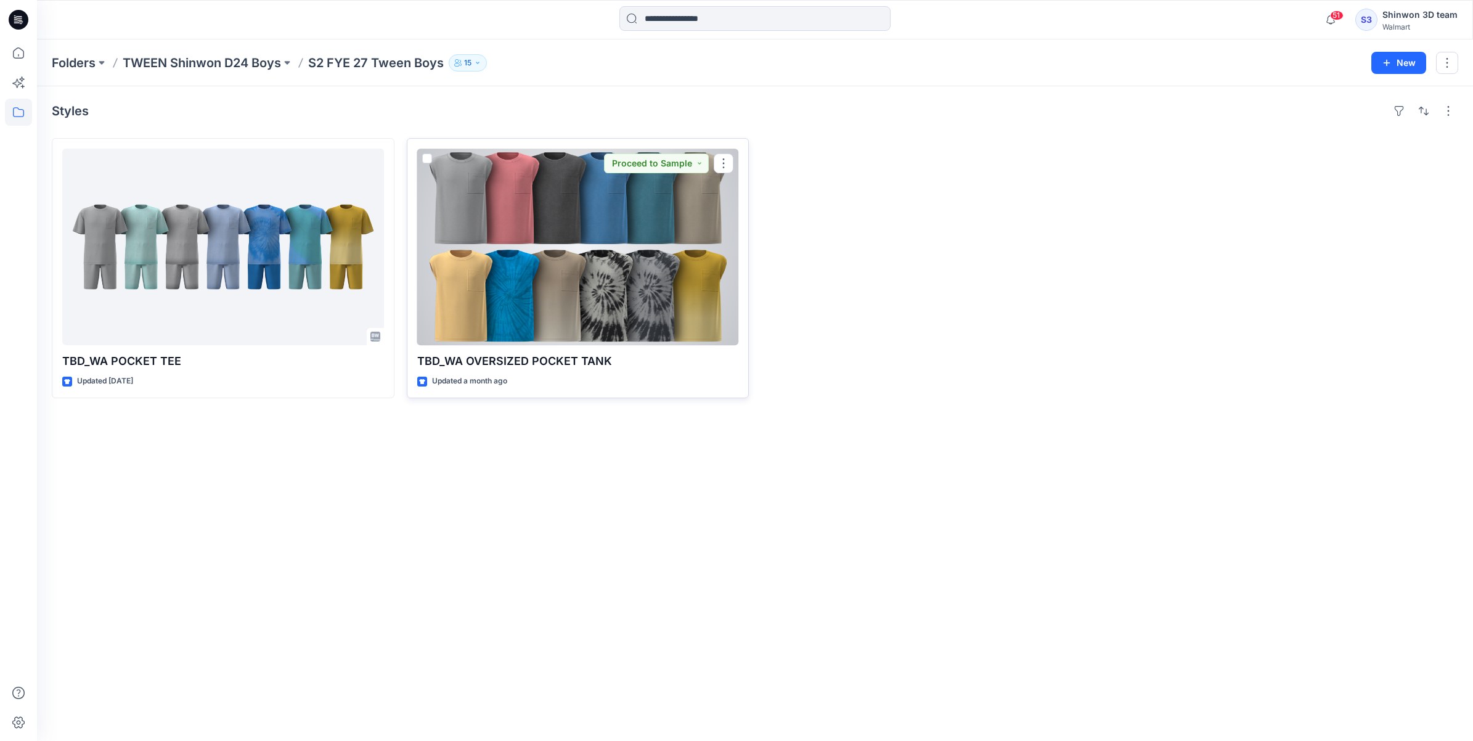
click at [581, 271] on div at bounding box center [578, 247] width 322 height 197
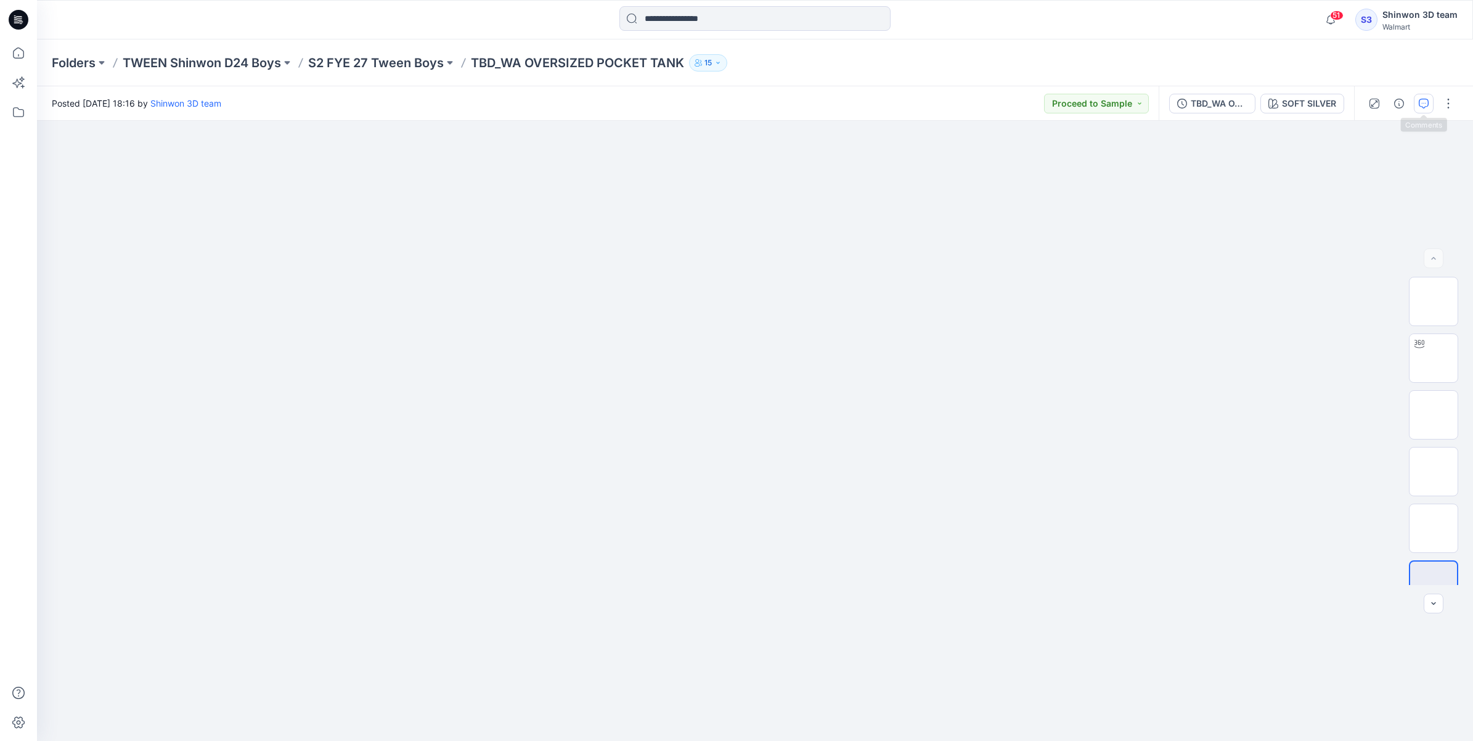
click at [1425, 108] on icon "button" at bounding box center [1424, 104] width 10 height 10
